Goal: Task Accomplishment & Management: Use online tool/utility

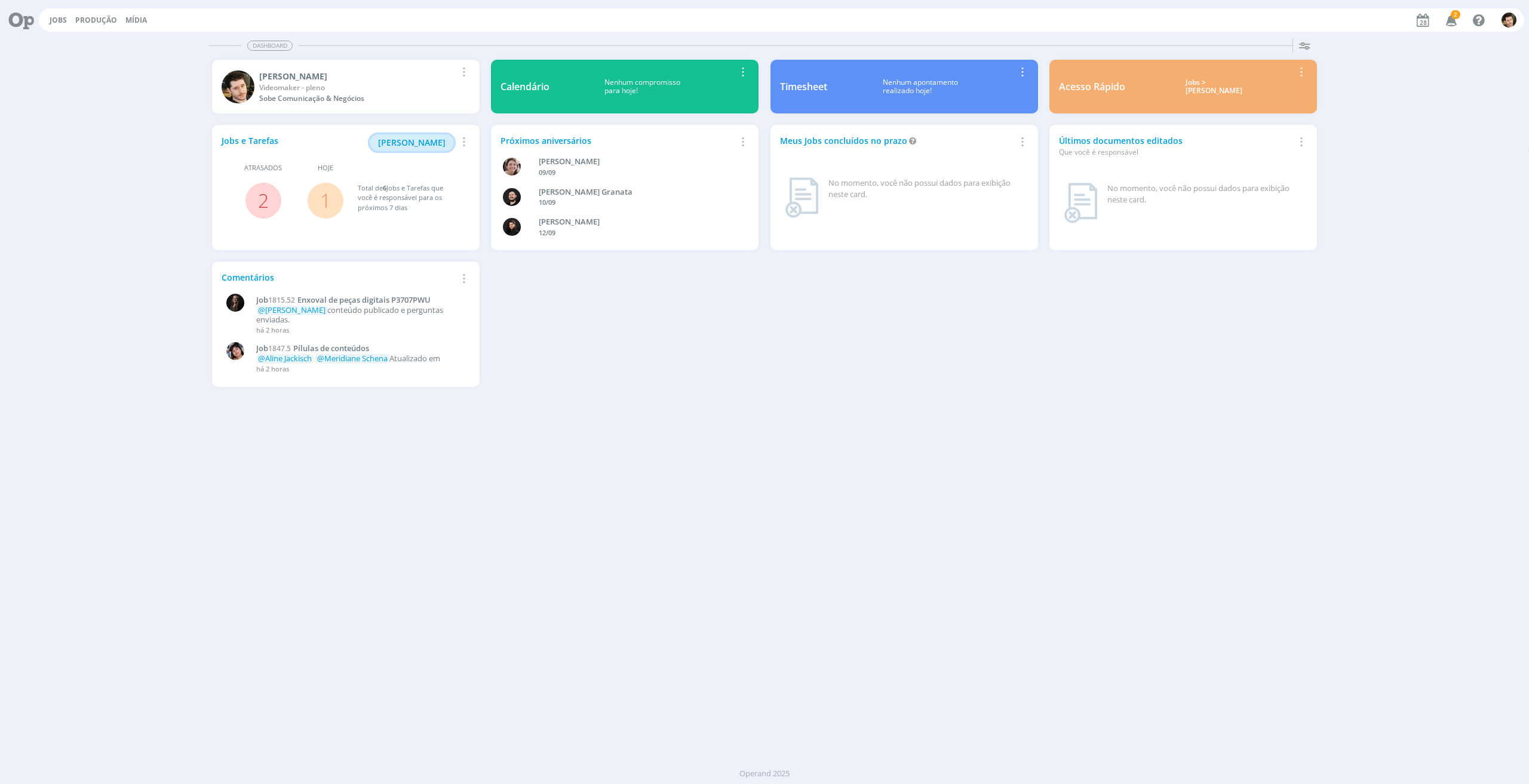
click at [437, 146] on span "[PERSON_NAME]" at bounding box center [412, 142] width 68 height 12
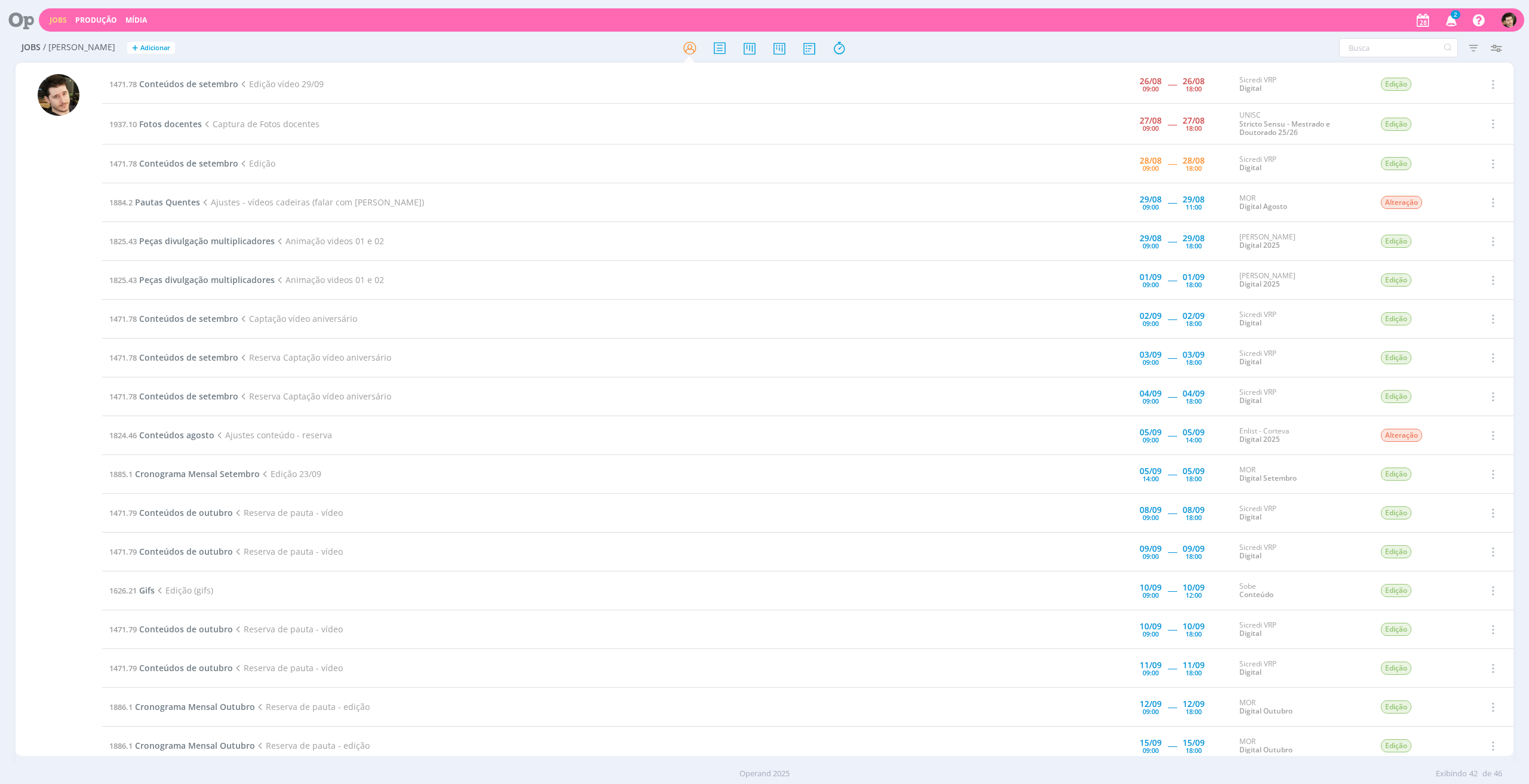
click at [1452, 19] on icon "button" at bounding box center [1451, 20] width 20 height 20
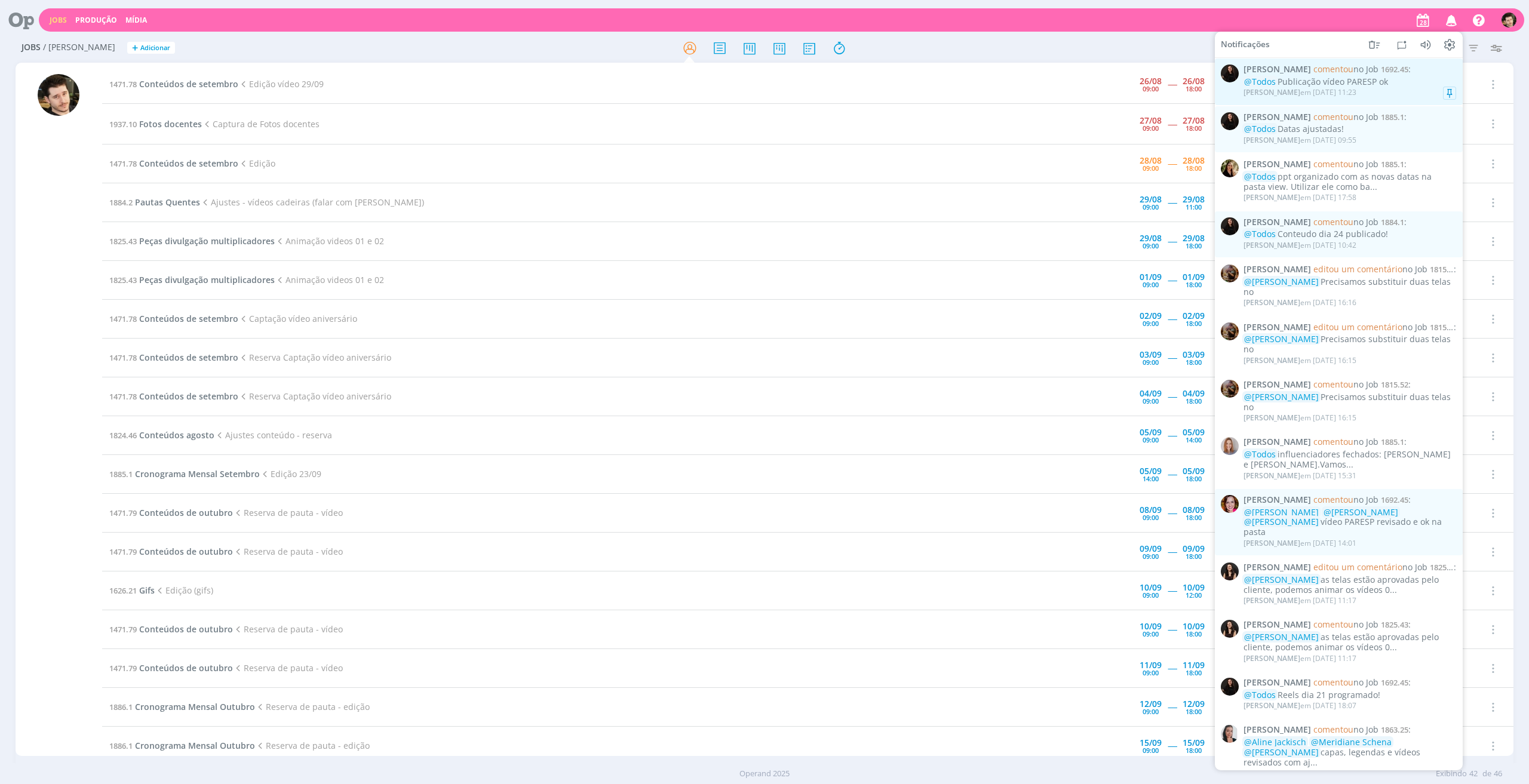
click at [1412, 86] on div "@Todos Publicação vídeo PARESP ok" at bounding box center [1349, 82] width 213 height 10
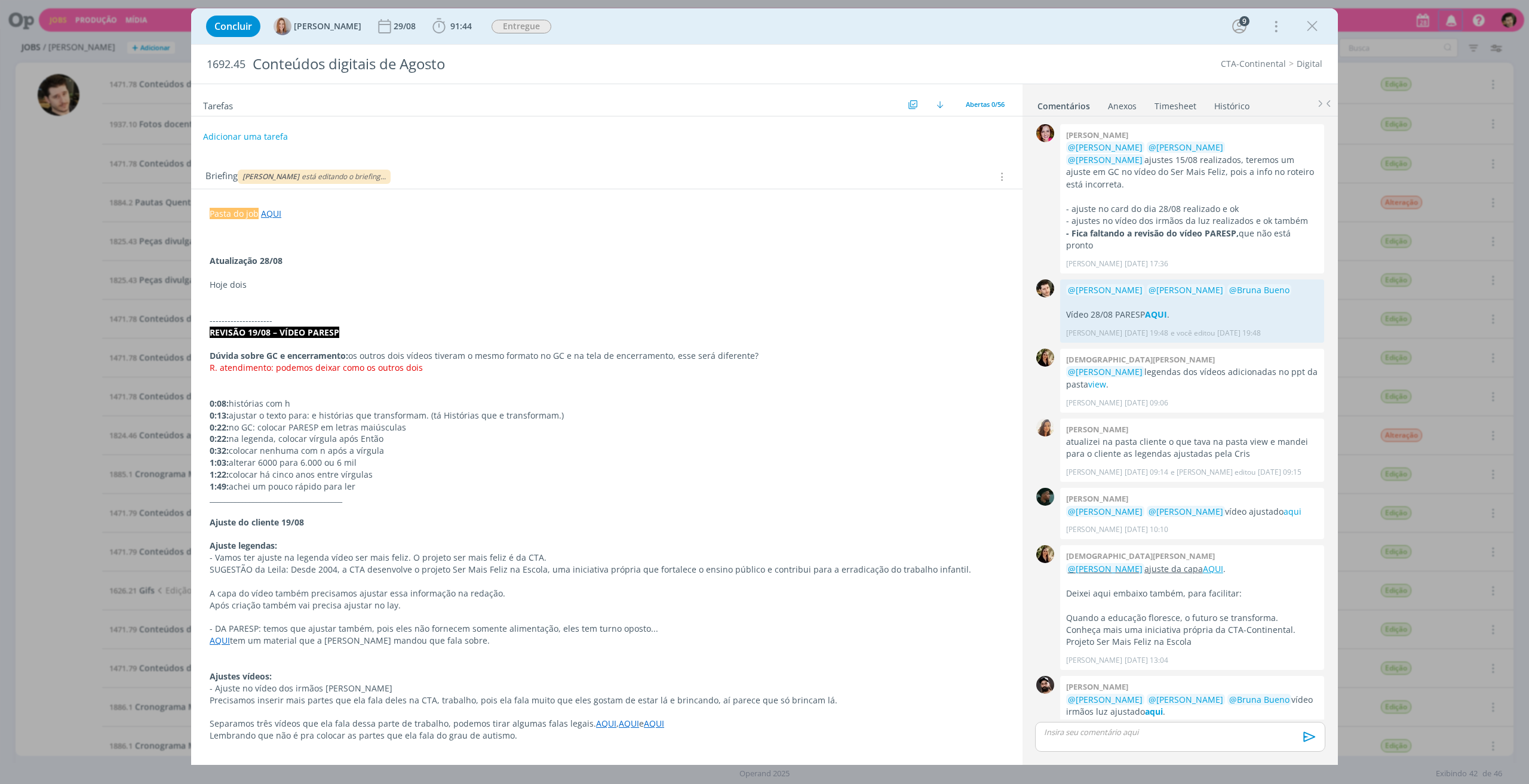
scroll to position [866, 0]
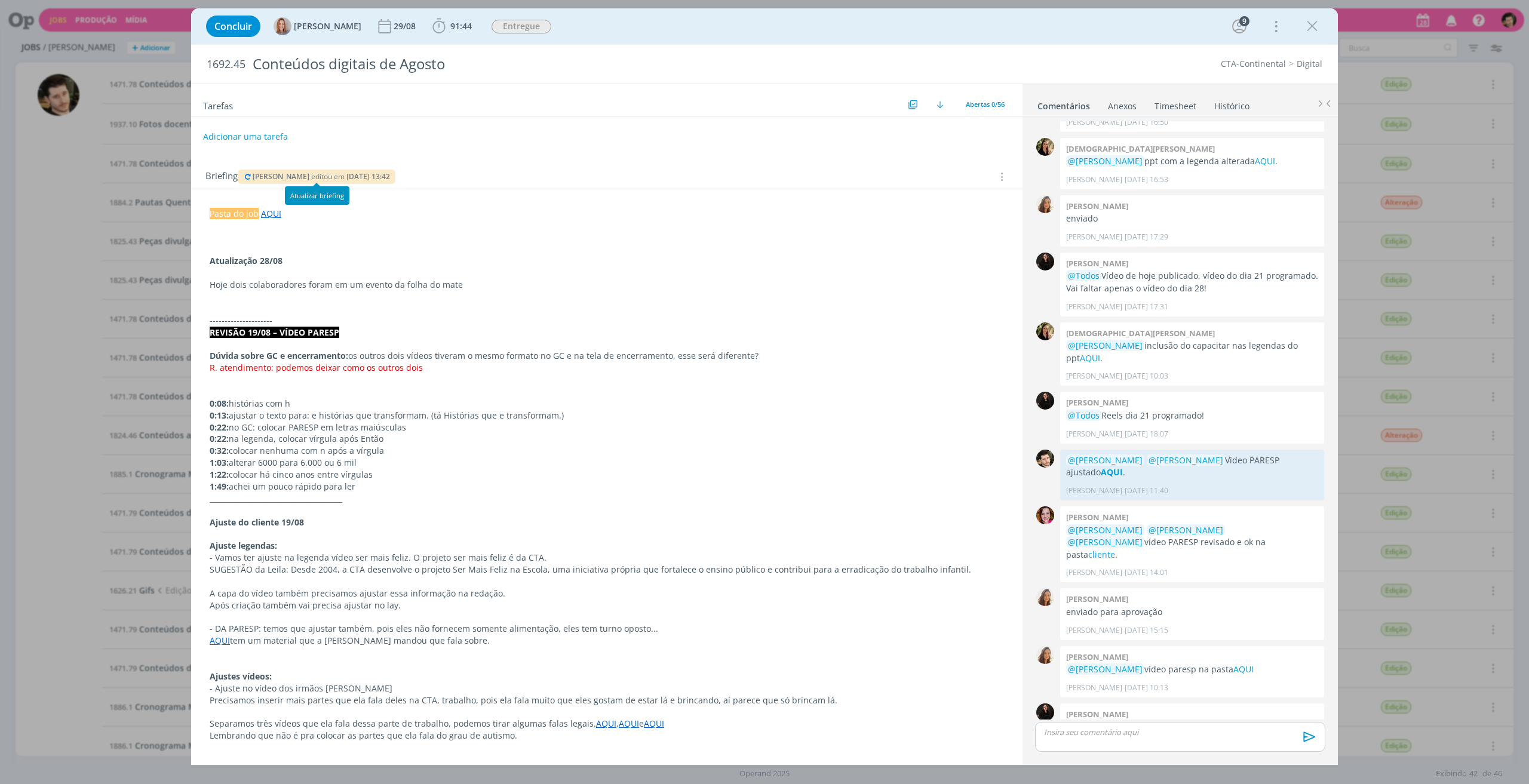
click at [321, 164] on div "Briefing [PERSON_NAME] editou em [DATE] 13:42 Briefings Predefinidos Versões do…" at bounding box center [607, 173] width 831 height 32
click at [331, 180] on span "editou em" at bounding box center [328, 176] width 34 height 10
click at [439, 27] on icon "dialog" at bounding box center [439, 26] width 12 height 15
click at [473, 55] on span "Iniciar" at bounding box center [479, 52] width 25 height 8
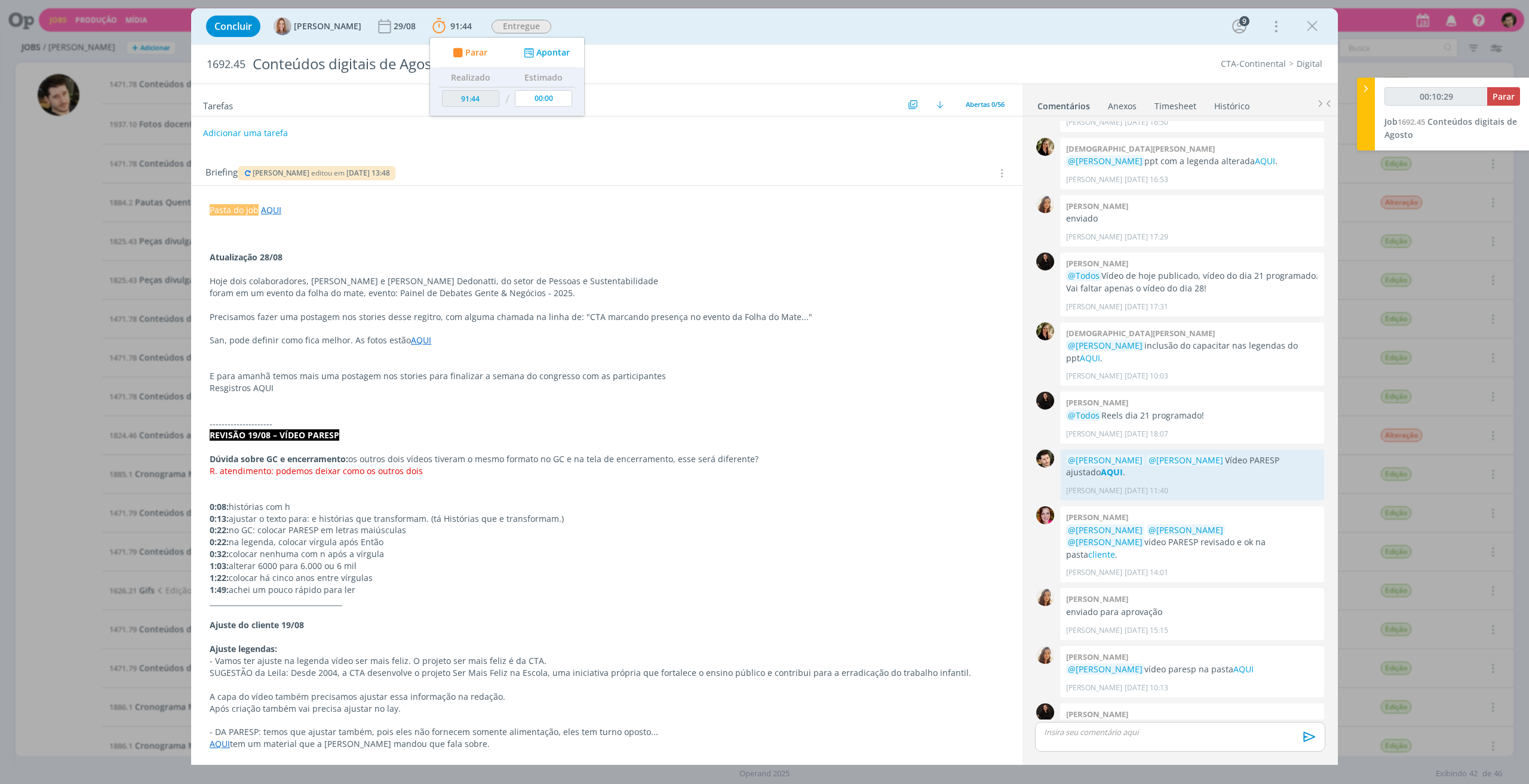
scroll to position [0, 0]
click at [457, 252] on p "dialog" at bounding box center [607, 248] width 795 height 12
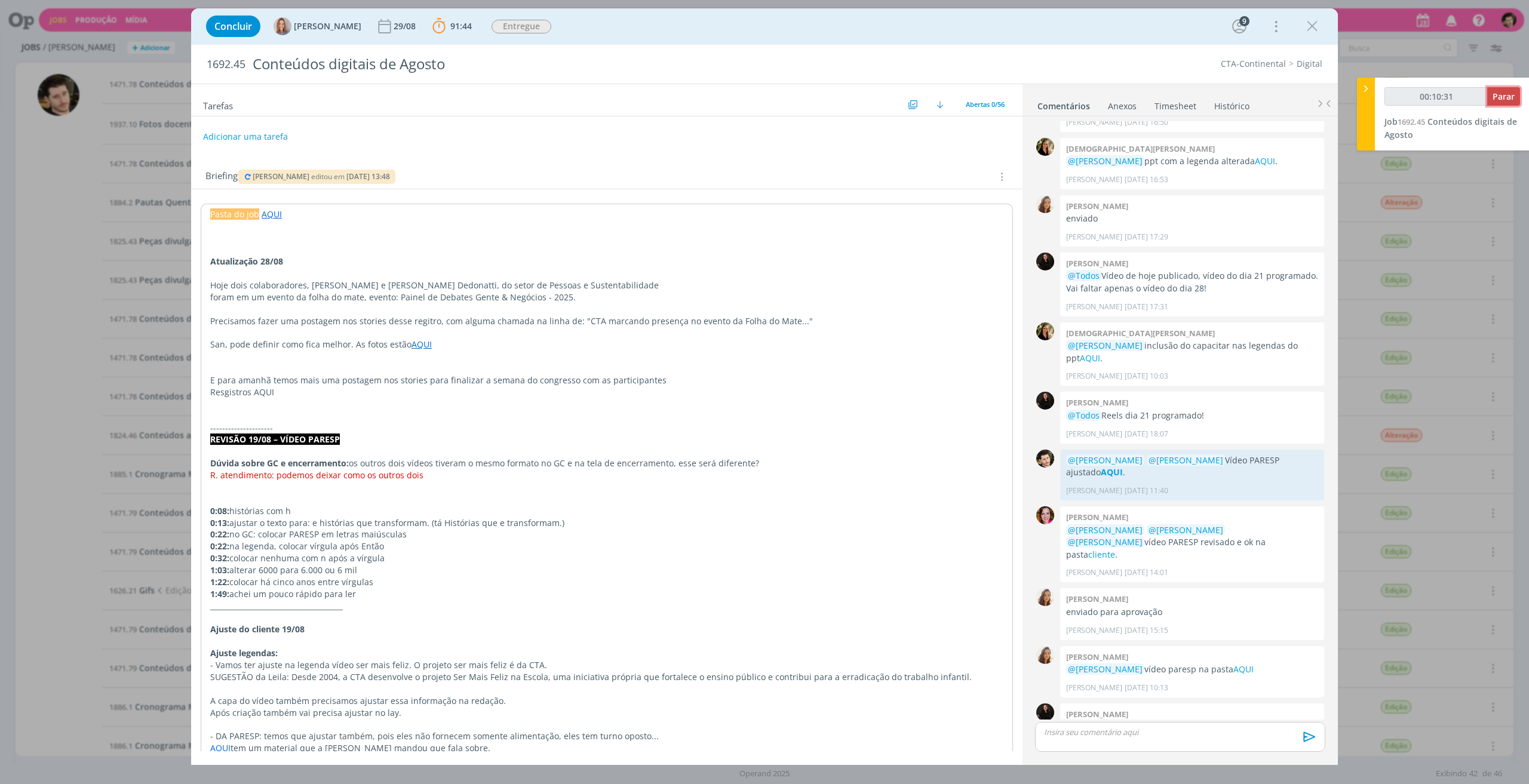
click at [1507, 94] on span "Parar" at bounding box center [1503, 96] width 22 height 12
click at [1177, 102] on link "Timesheet" at bounding box center [1176, 103] width 43 height 17
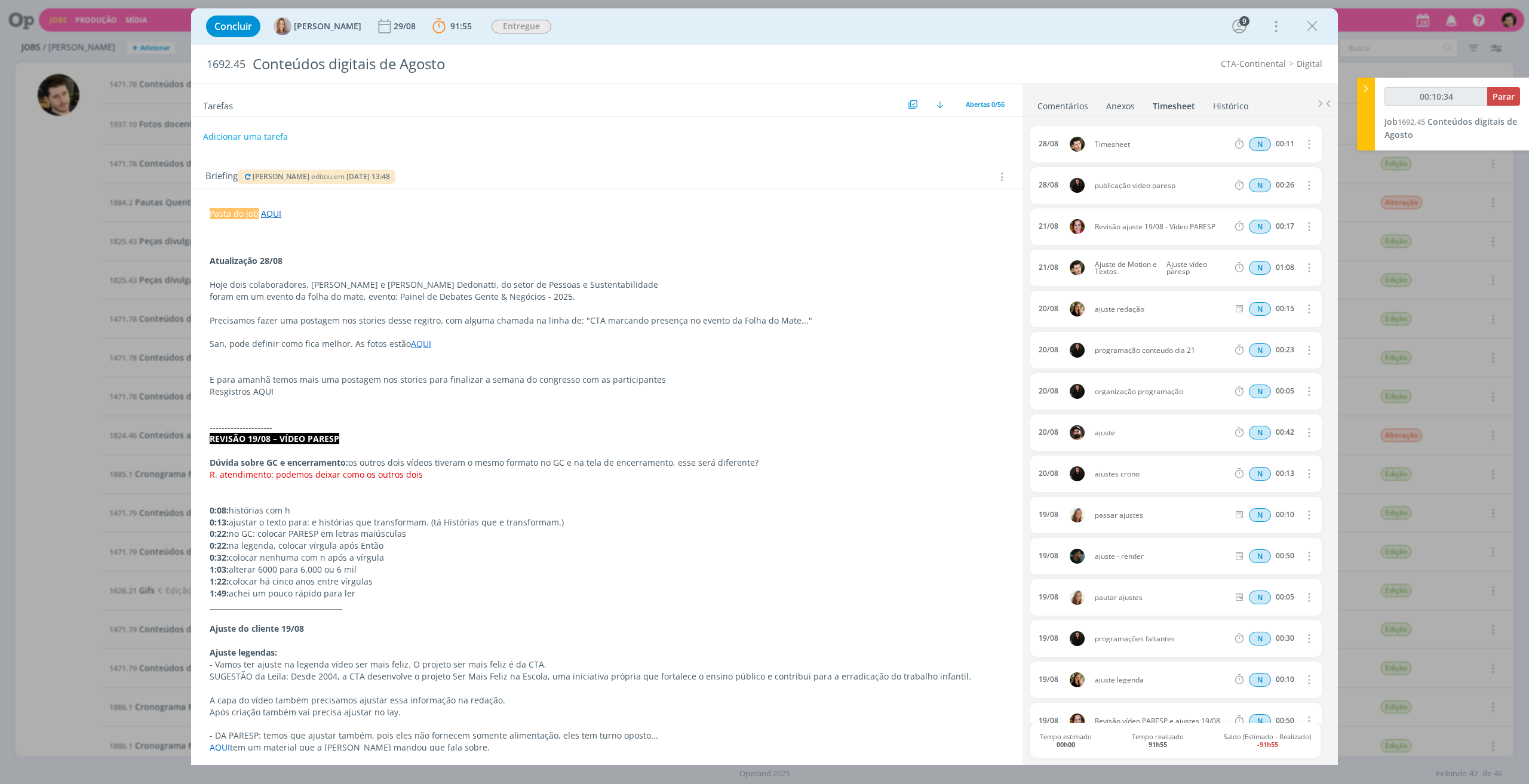
click at [1305, 145] on icon "dialog" at bounding box center [1307, 144] width 13 height 14
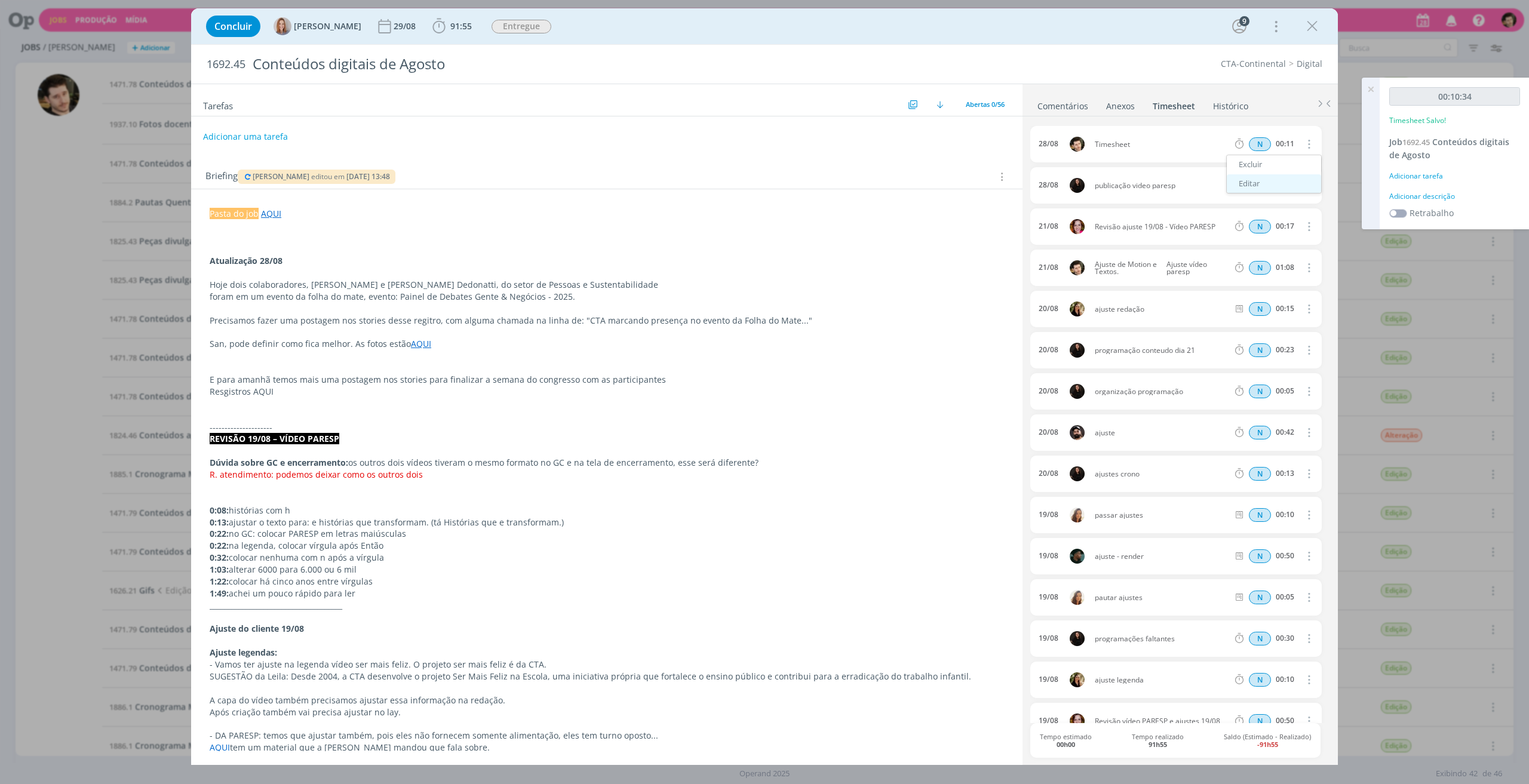
type input "00:11:00"
click at [1254, 166] on link "Excluir" at bounding box center [1274, 164] width 94 height 19
click at [1291, 141] on button "Sim" at bounding box center [1298, 144] width 23 height 13
click at [1311, 32] on icon "dialog" at bounding box center [1312, 26] width 18 height 18
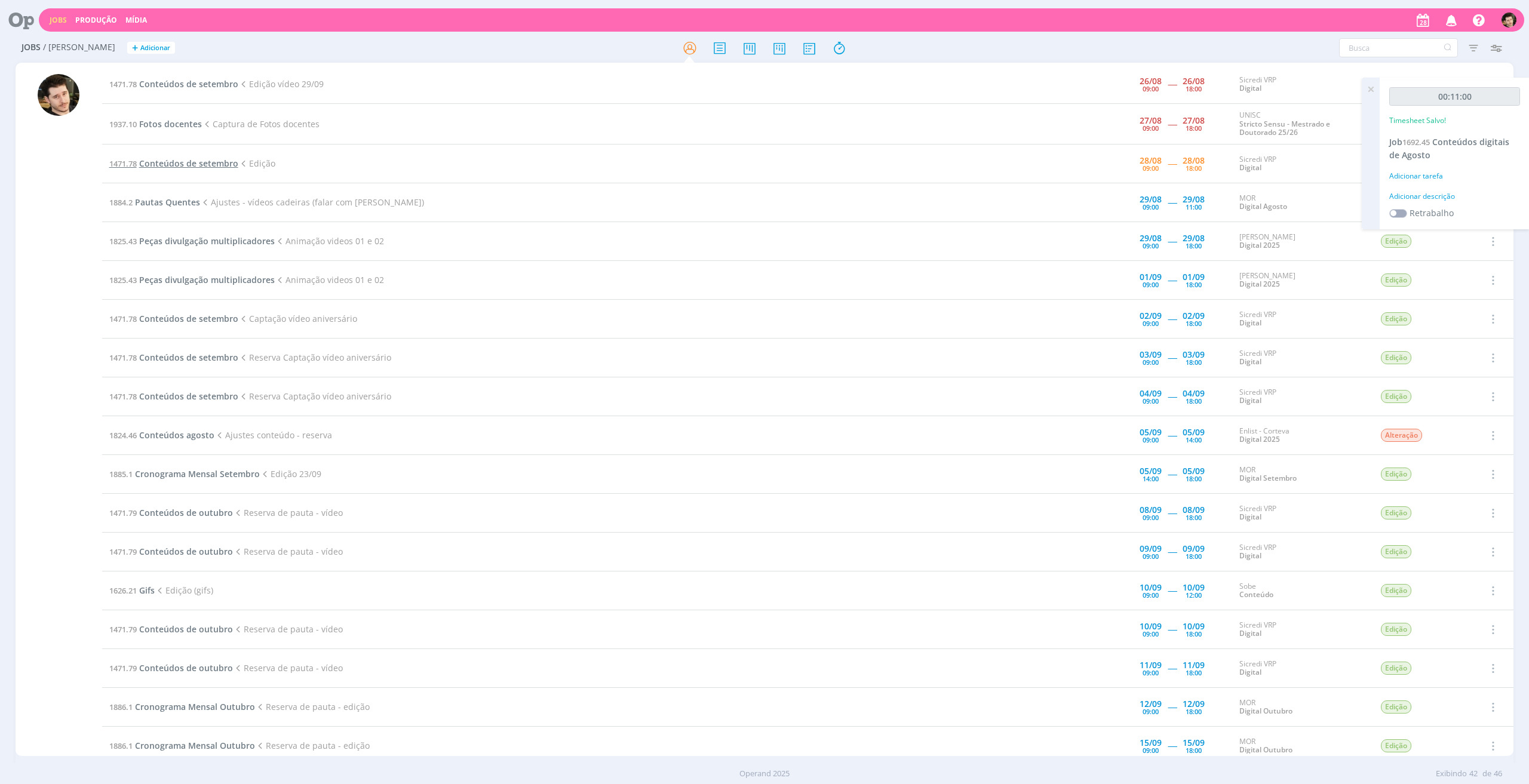
click at [197, 166] on span "Conteúdos de setembro" at bounding box center [188, 163] width 99 height 12
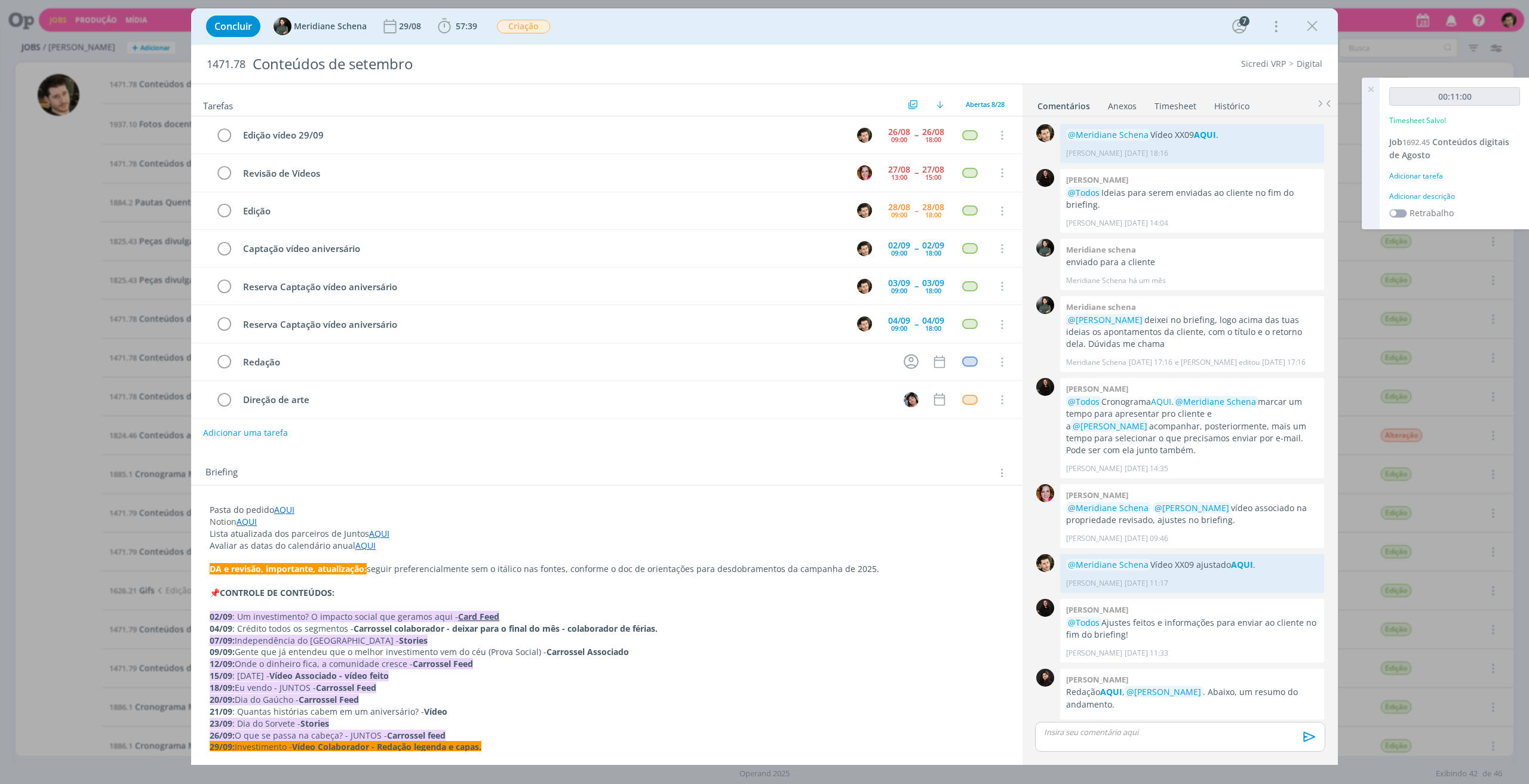
scroll to position [1193, 0]
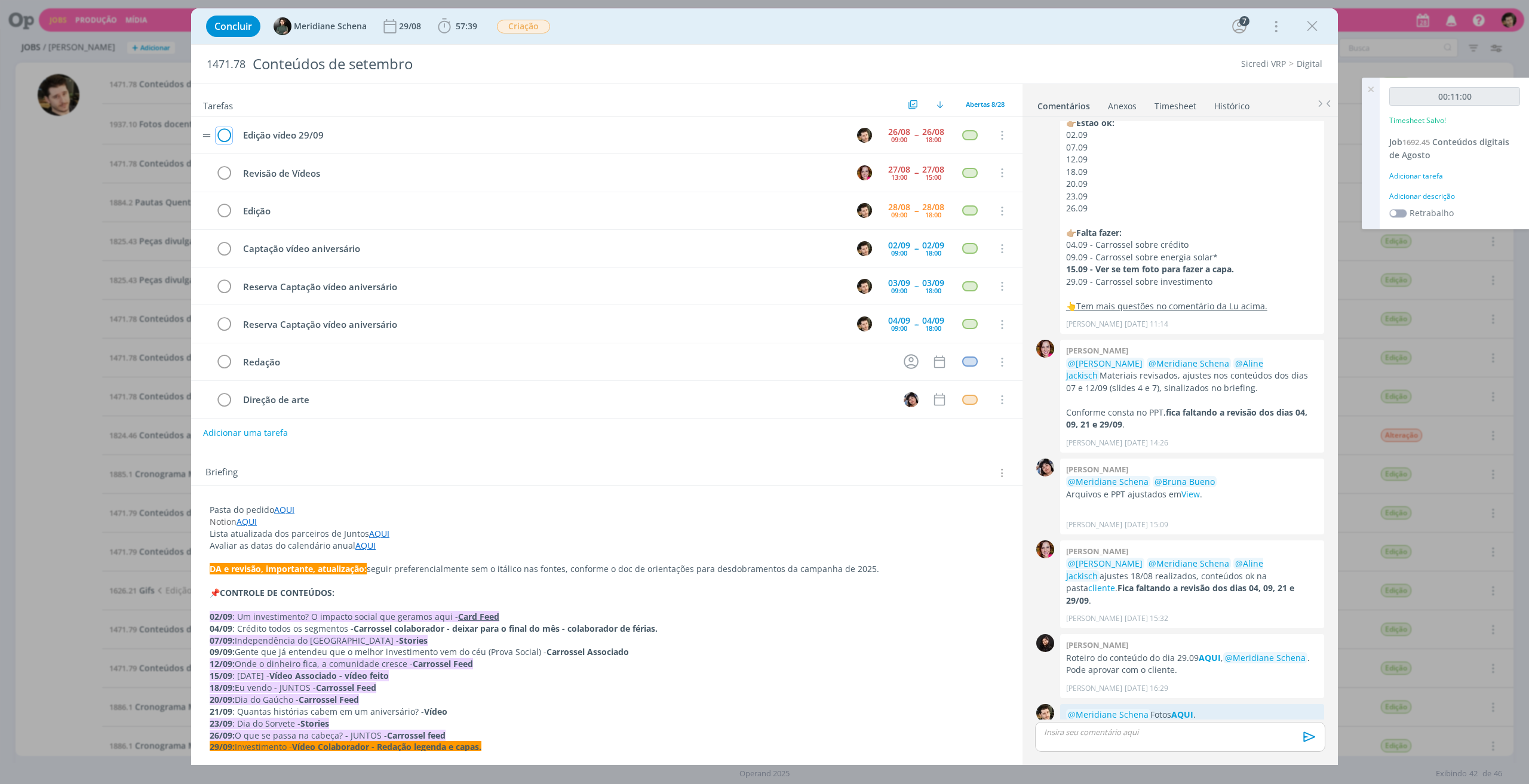
click at [221, 133] on icon "dialog" at bounding box center [223, 135] width 17 height 18
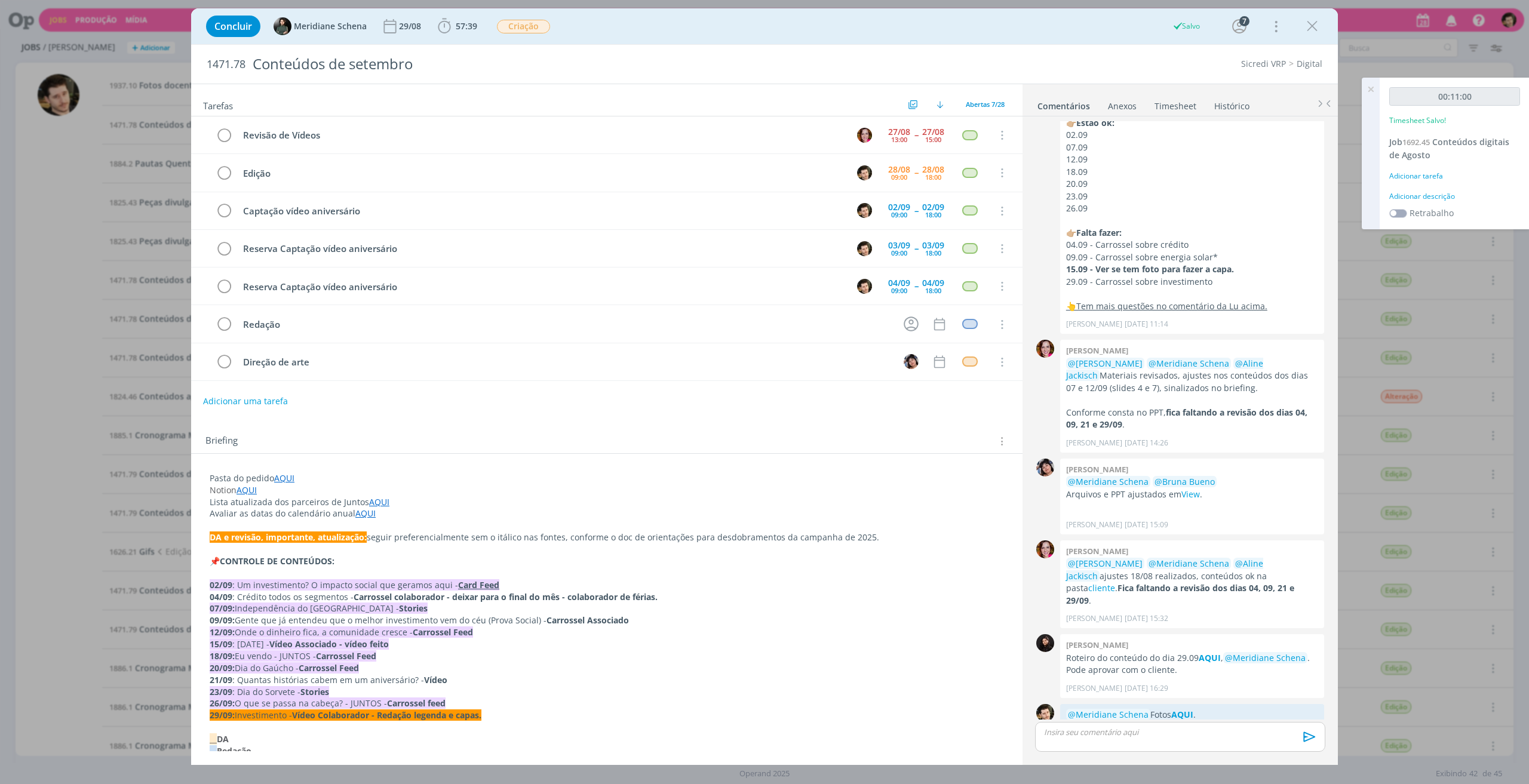
click at [1375, 88] on icon at bounding box center [1371, 89] width 21 height 23
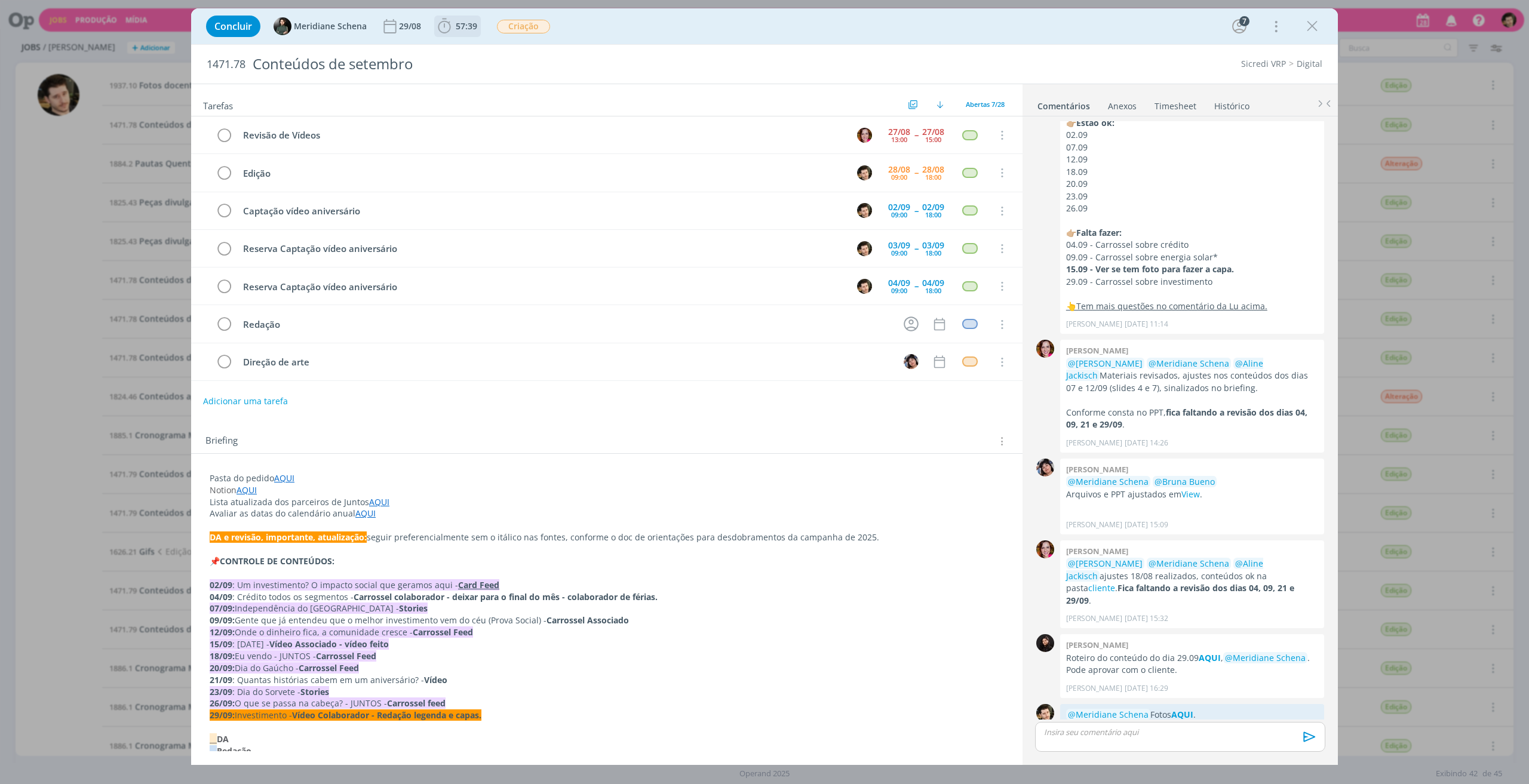
click at [449, 20] on icon "dialog" at bounding box center [444, 26] width 18 height 18
click at [481, 56] on span "Iniciar" at bounding box center [484, 52] width 25 height 8
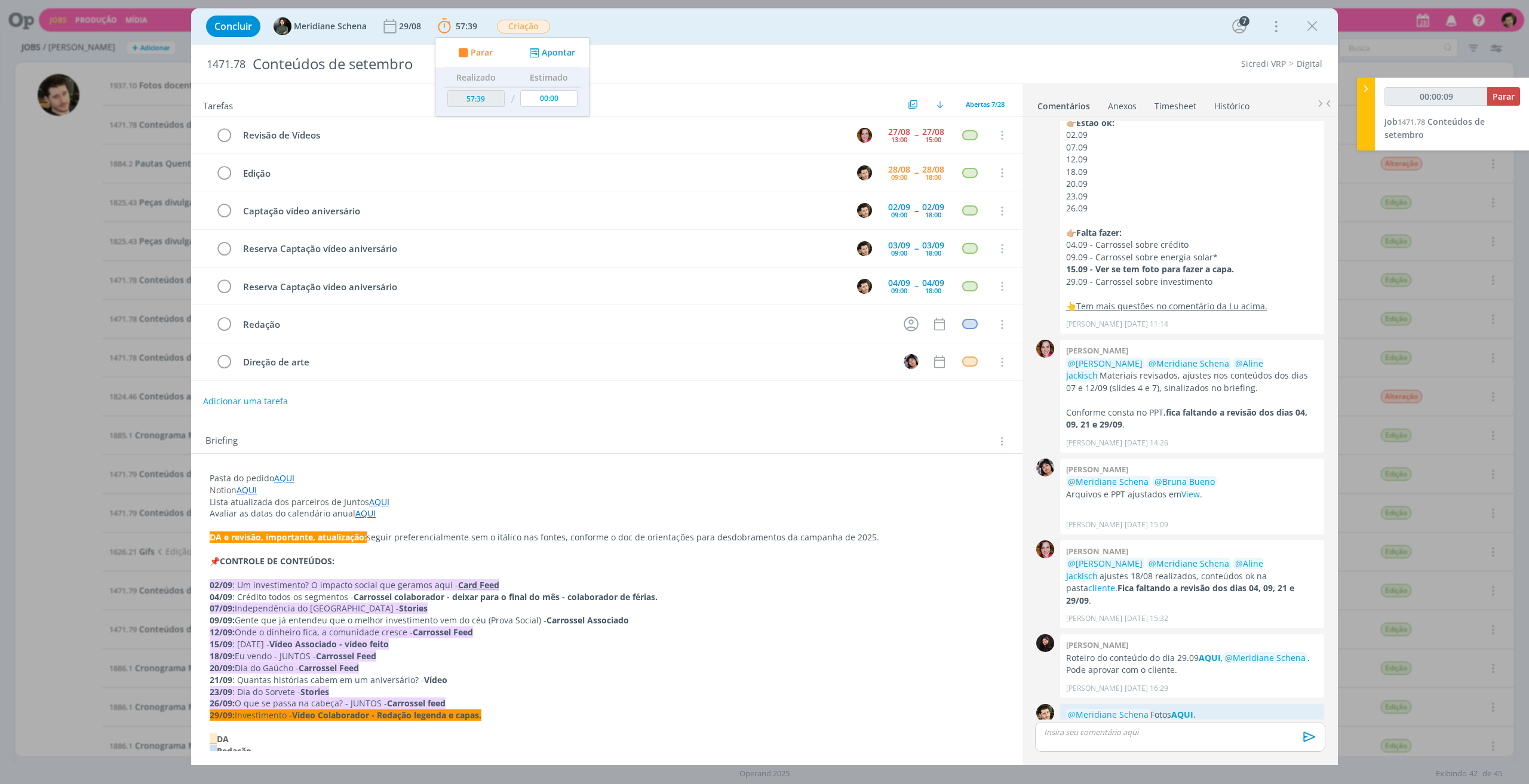
click at [288, 473] on link "AQUI" at bounding box center [284, 478] width 20 height 12
click at [297, 493] on link "[URL][DOMAIN_NAME]" at bounding box center [287, 500] width 90 height 15
type input "01:09:14"
